Goal: Find specific page/section

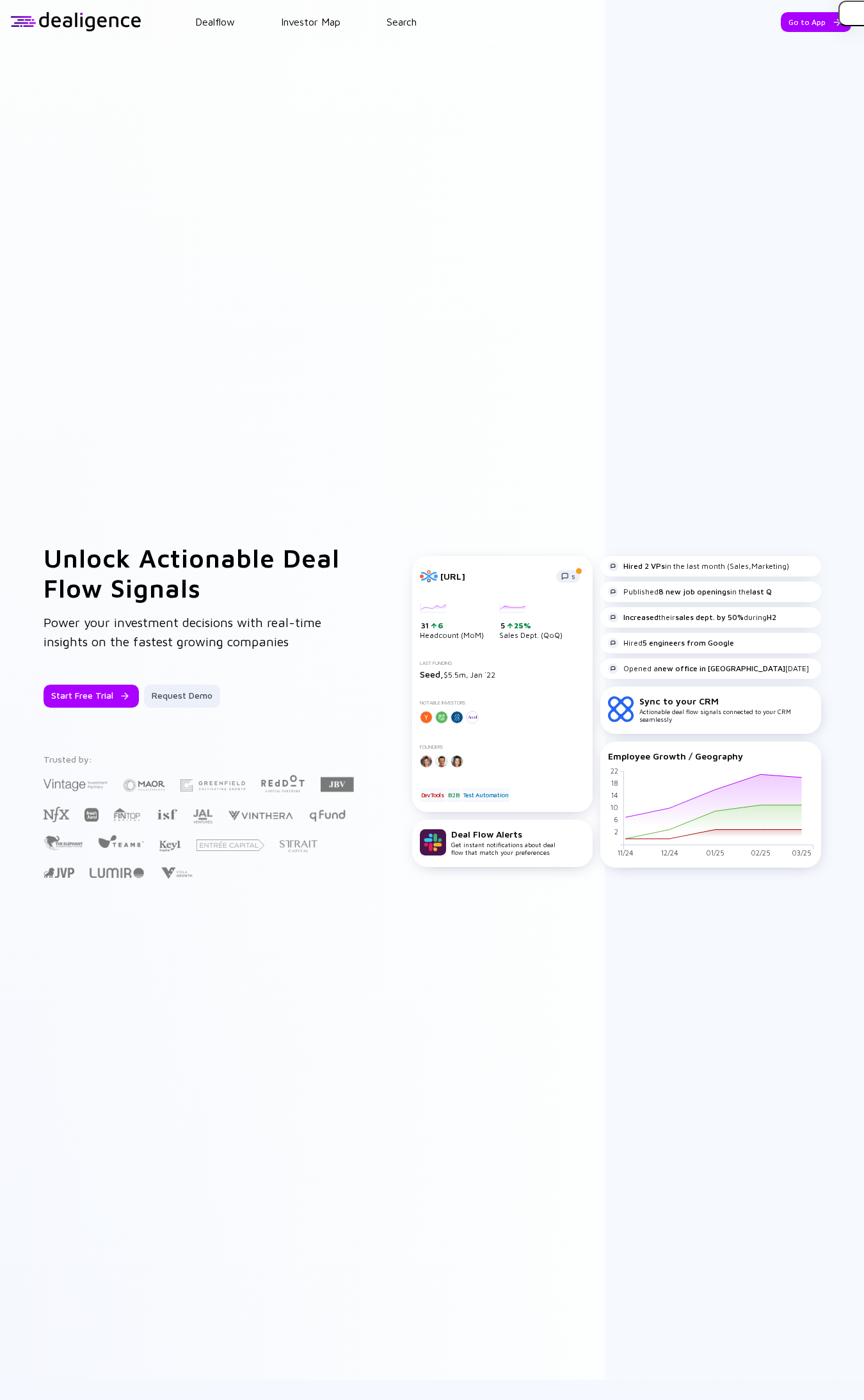
click at [785, 24] on div "Go to App" at bounding box center [816, 22] width 71 height 20
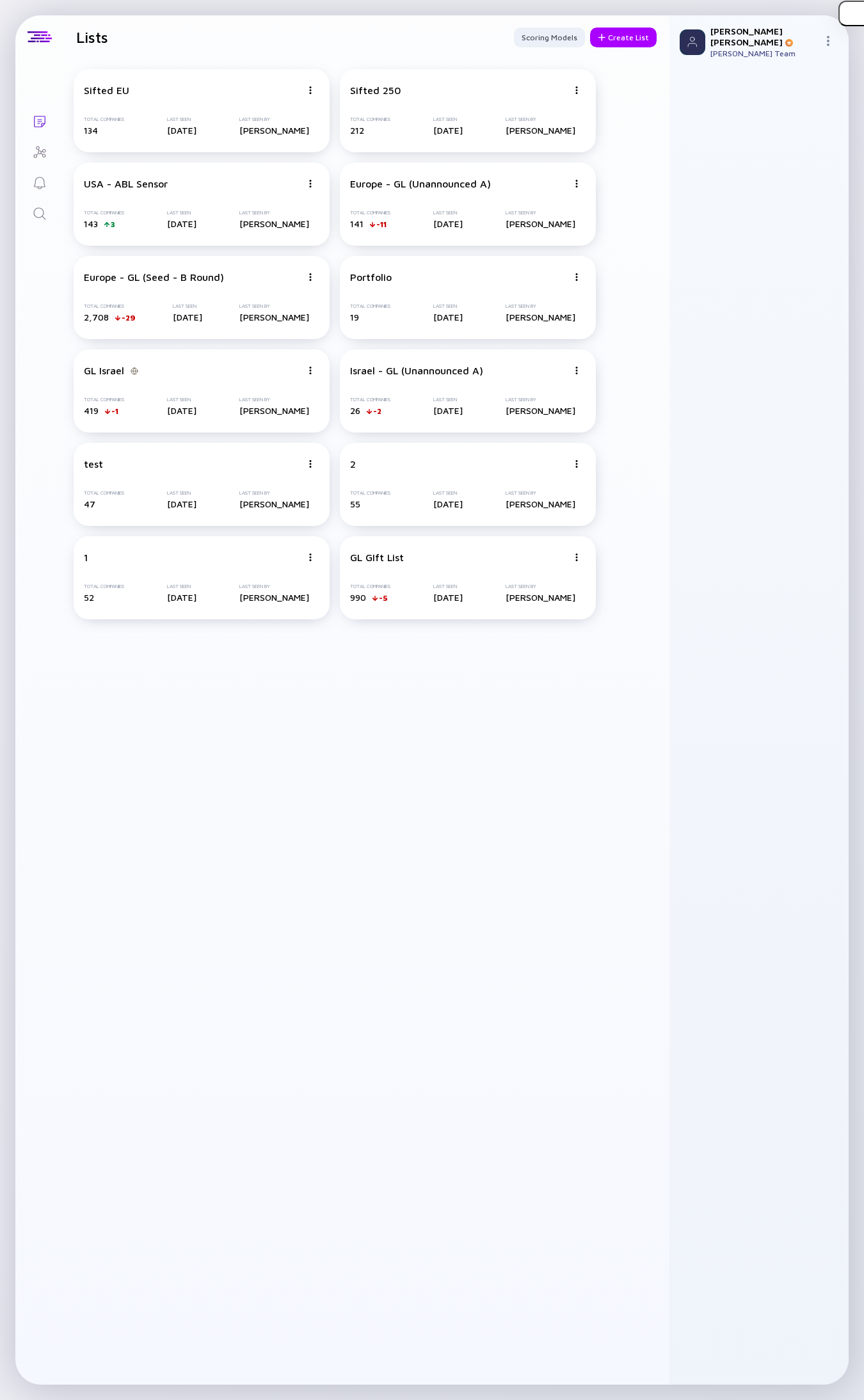
click at [47, 213] on link "Search" at bounding box center [40, 212] width 48 height 31
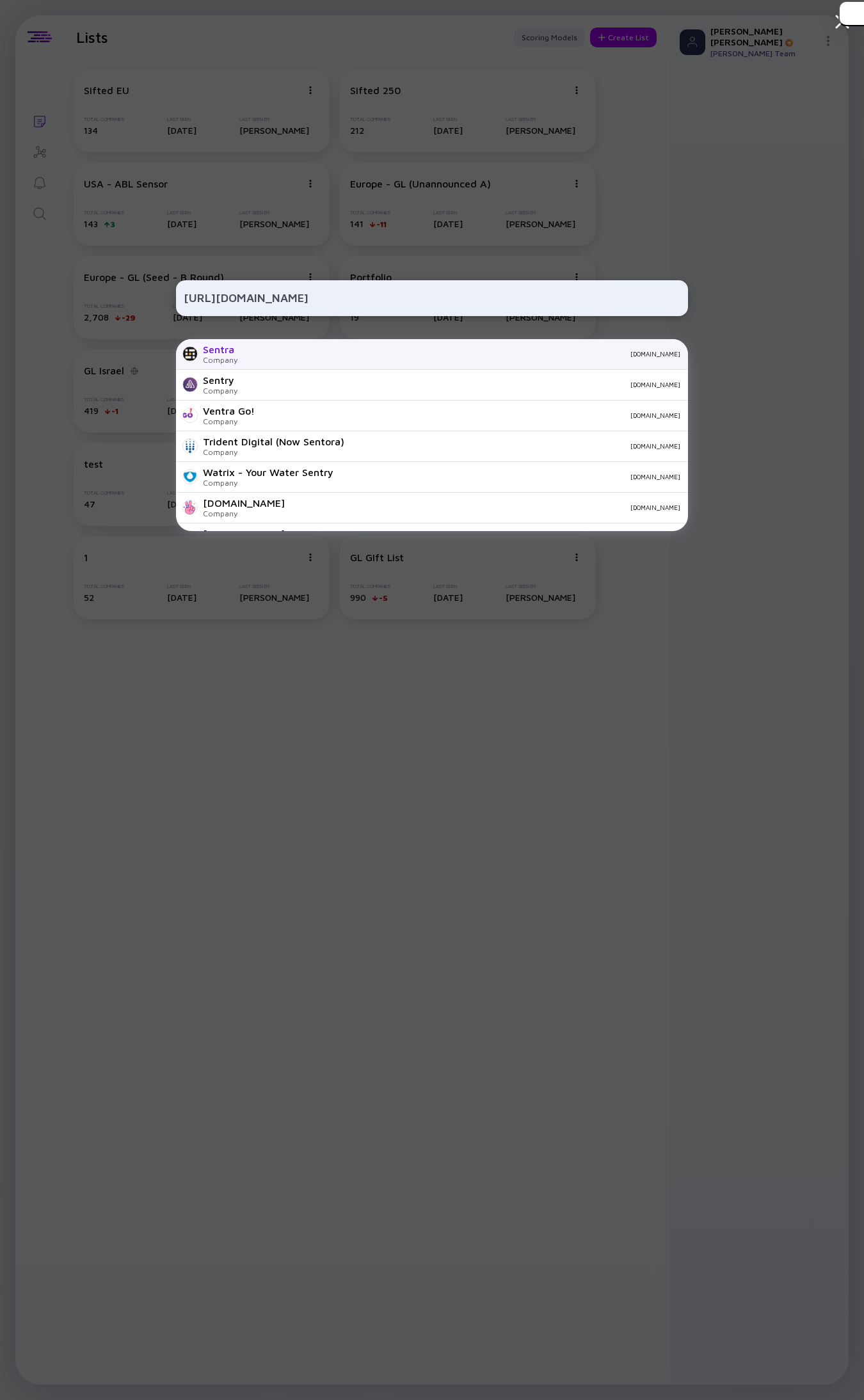
type input "[URL][DOMAIN_NAME]"
click at [248, 357] on div "[DOMAIN_NAME]" at bounding box center [464, 353] width 433 height 8
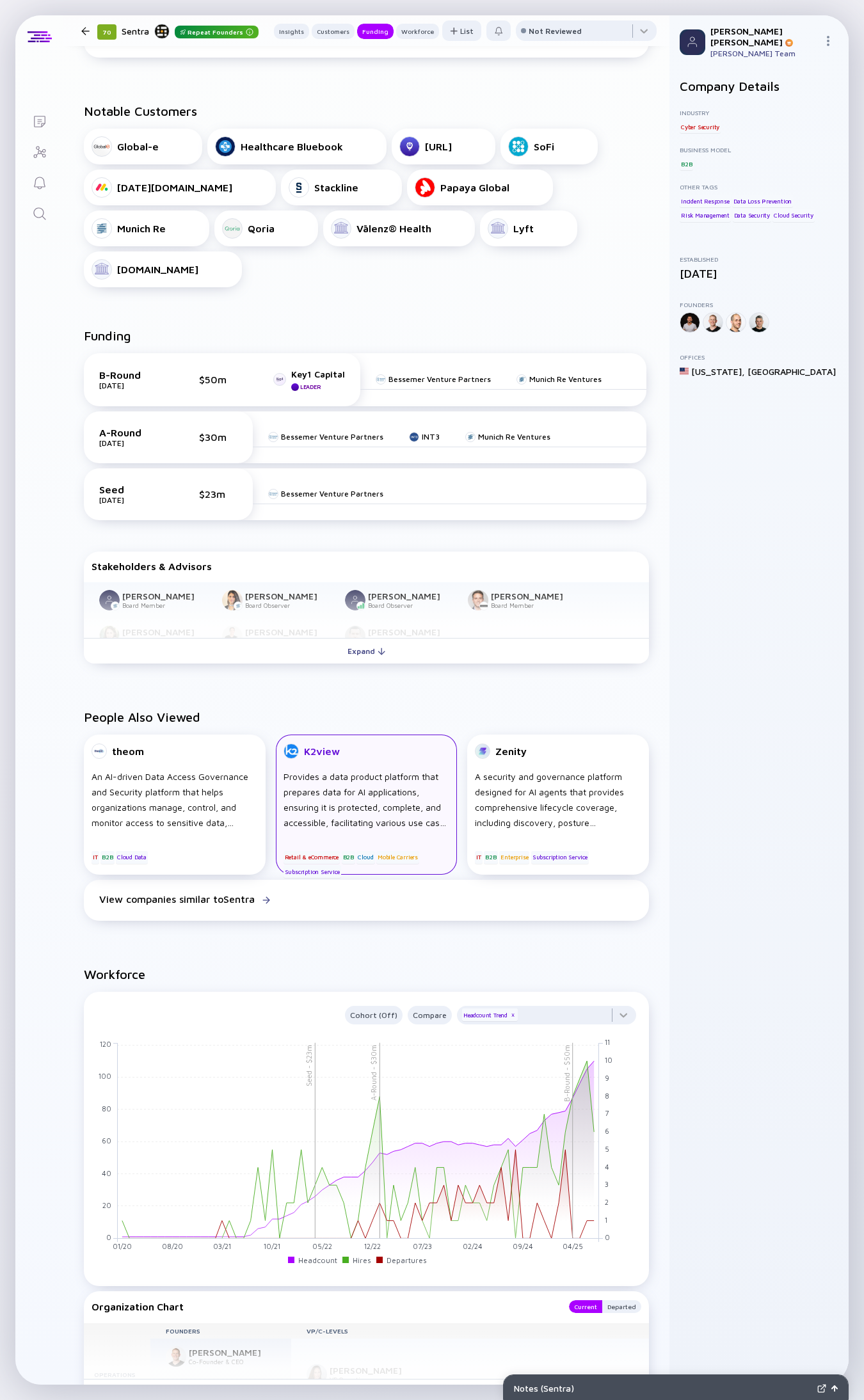
scroll to position [400, 0]
click at [322, 624] on div "Stakeholders & Advisors [PERSON_NAME] Board Member [PERSON_NAME] Board Observer…" at bounding box center [366, 609] width 565 height 117
click at [328, 637] on button "Expand" at bounding box center [366, 649] width 565 height 26
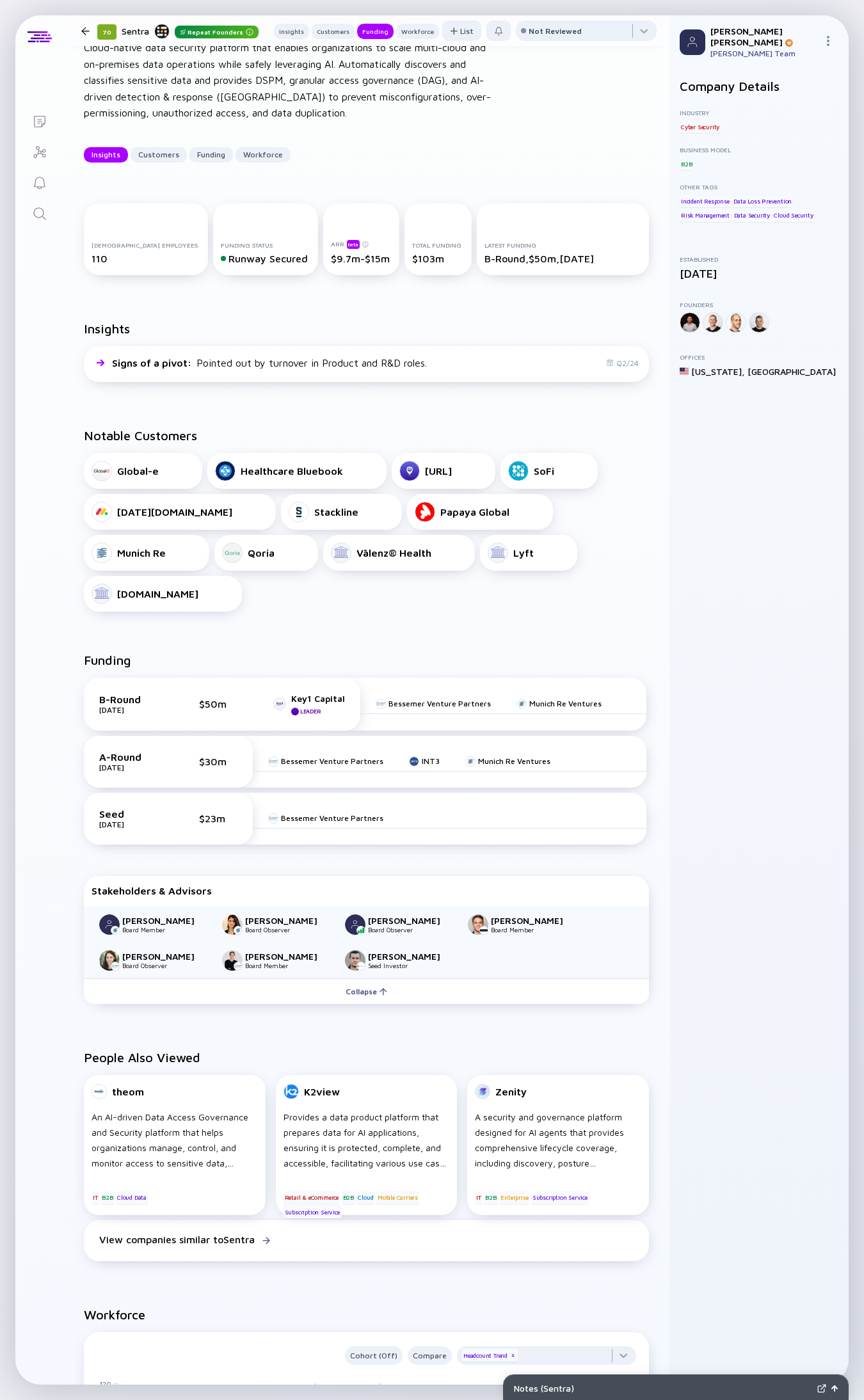
scroll to position [300, 0]
